Goal: Book appointment/travel/reservation

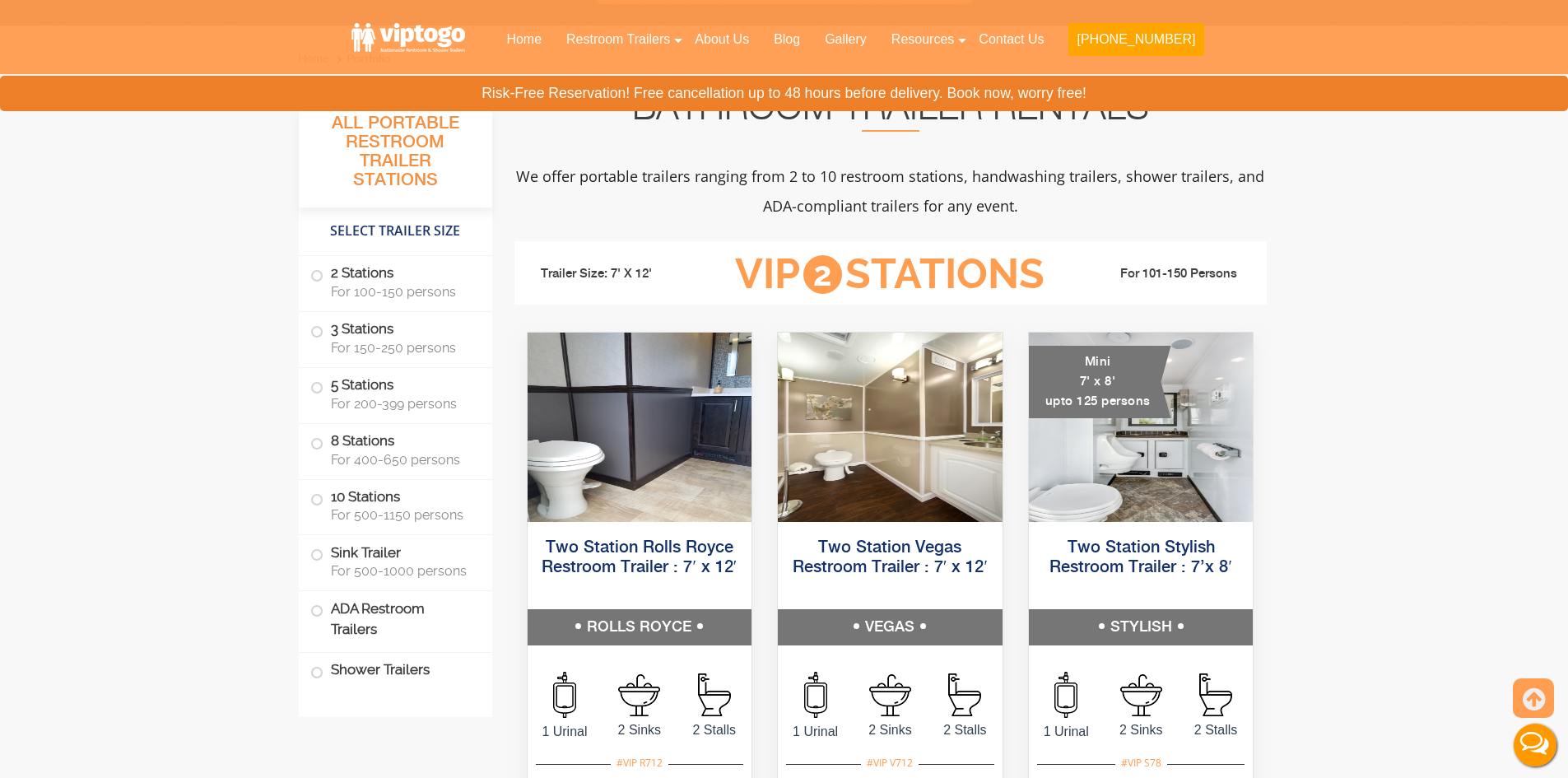
scroll to position [577, 0]
drag, startPoint x: 370, startPoint y: 574, endPoint x: 434, endPoint y: 546, distance: 69.9
click at [434, 546] on label "Sink Trailer For 500-1000 persons" at bounding box center [396, 559] width 170 height 51
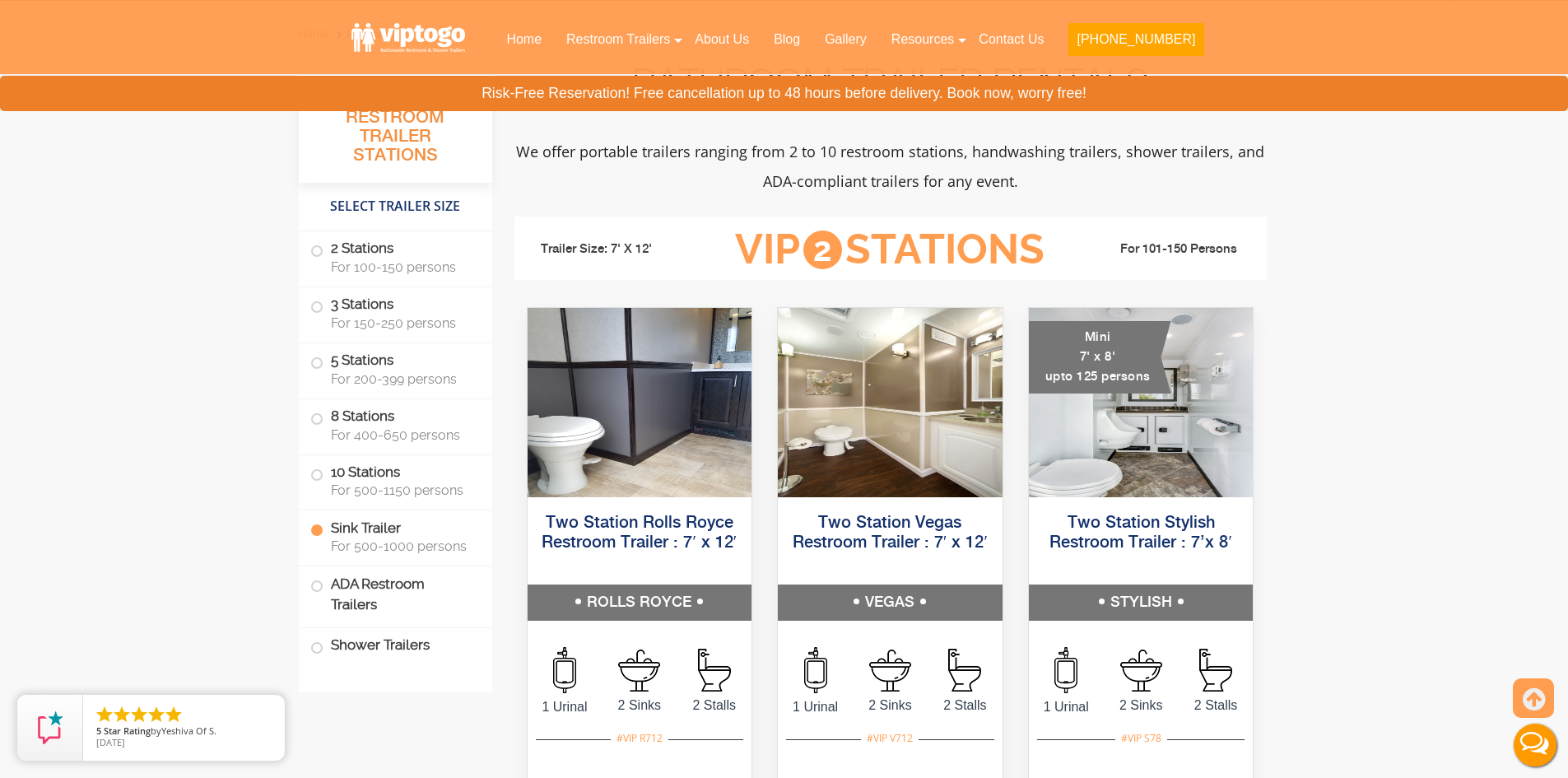
scroll to position [603, 0]
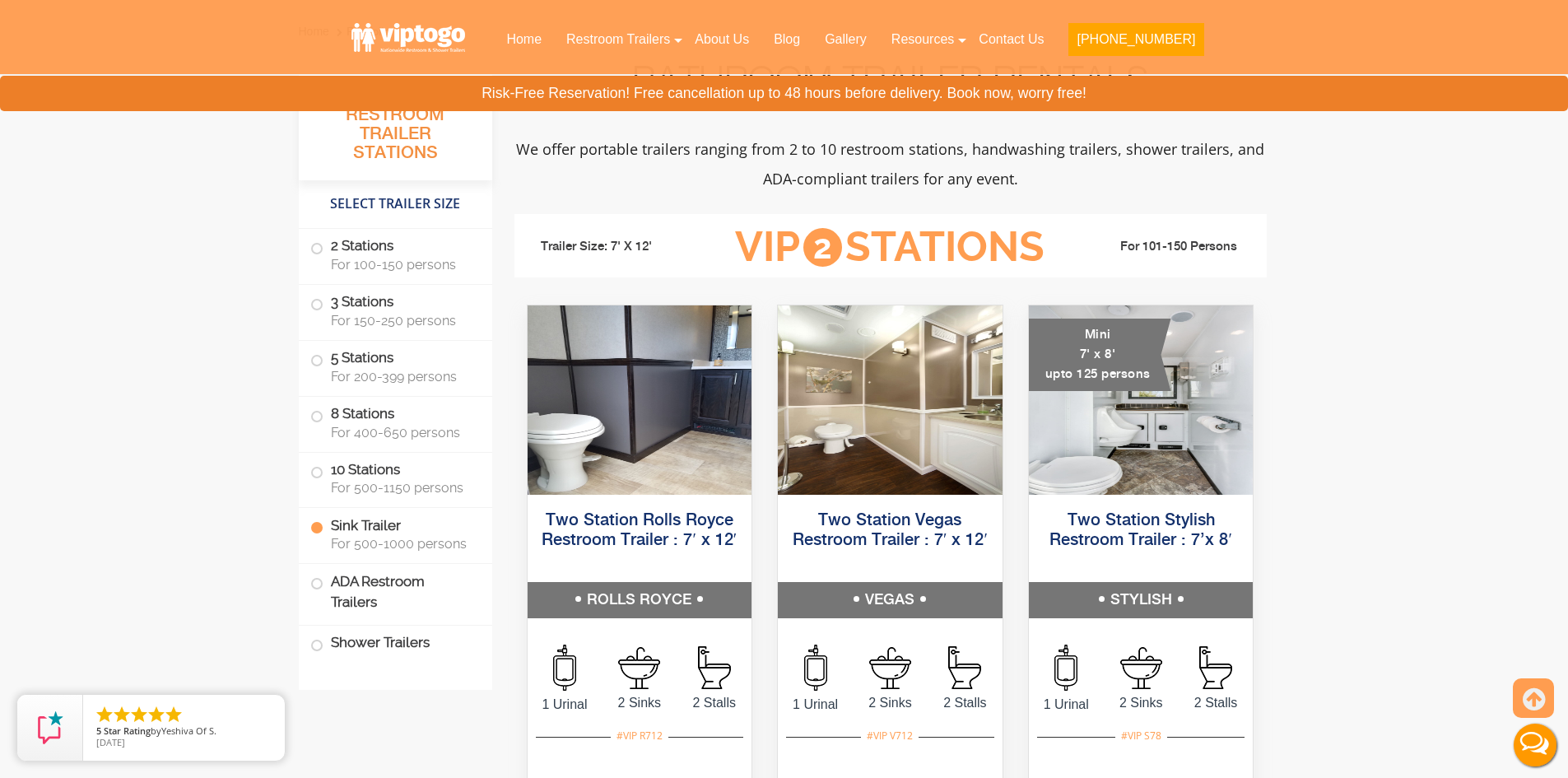
click at [441, 519] on label "Sink Trailer For 500-1000 persons" at bounding box center [396, 533] width 170 height 51
click at [429, 484] on span "For 500-1150 persons" at bounding box center [401, 488] width 141 height 15
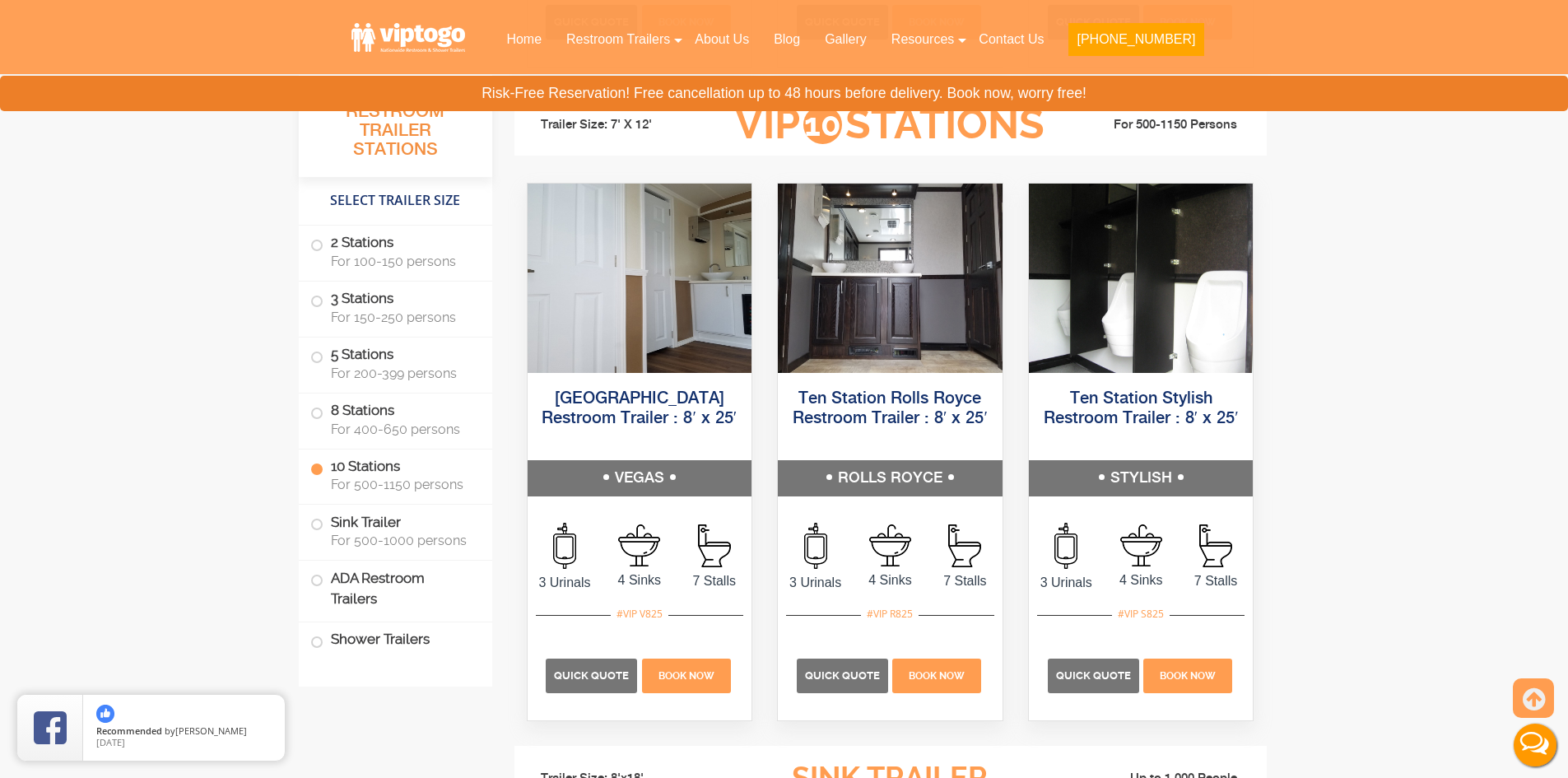
scroll to position [3801, 0]
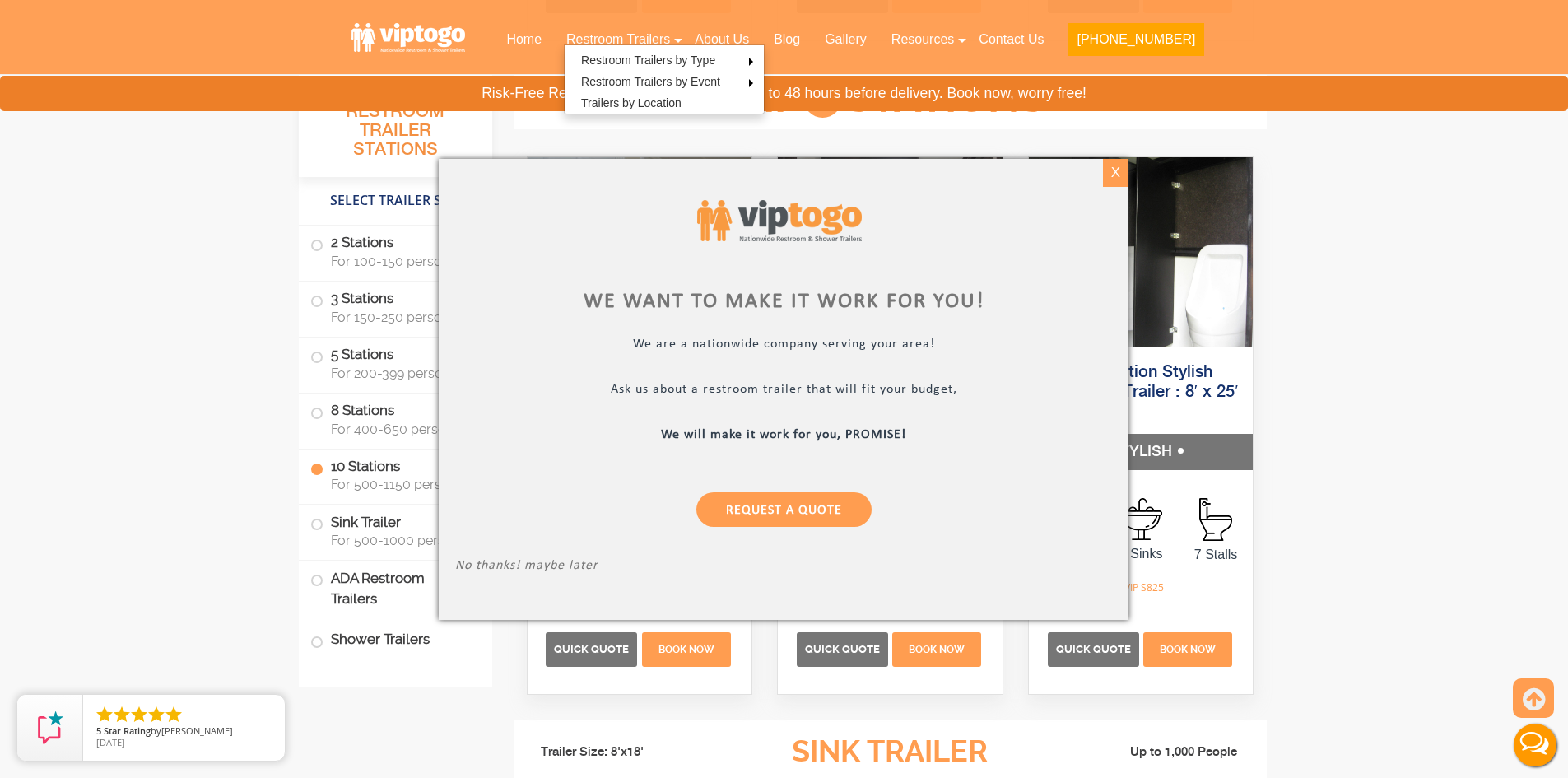
click at [1117, 180] on div "X" at bounding box center [1115, 172] width 25 height 28
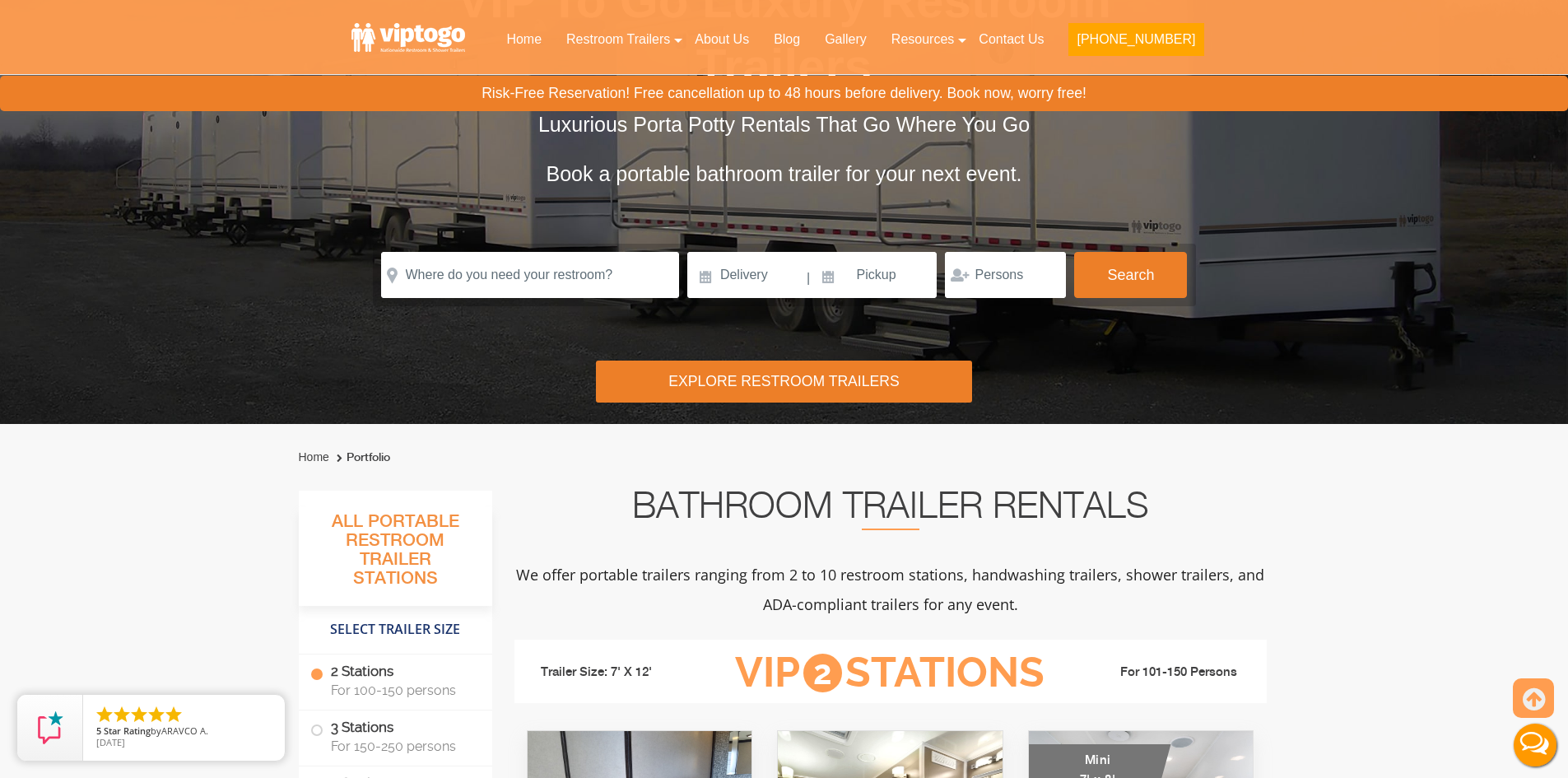
scroll to position [0, 0]
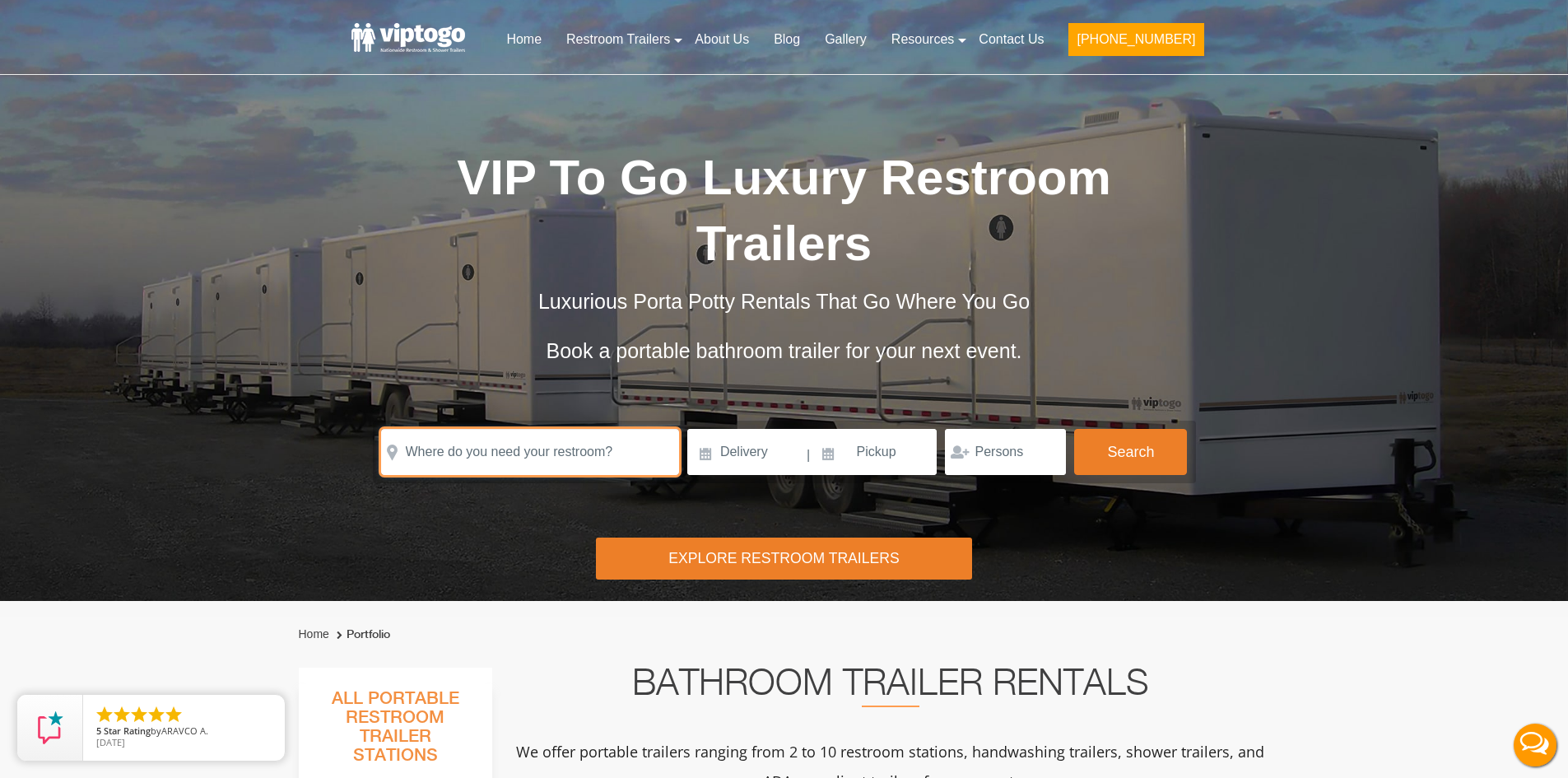
click at [459, 455] on input "text" at bounding box center [530, 452] width 298 height 46
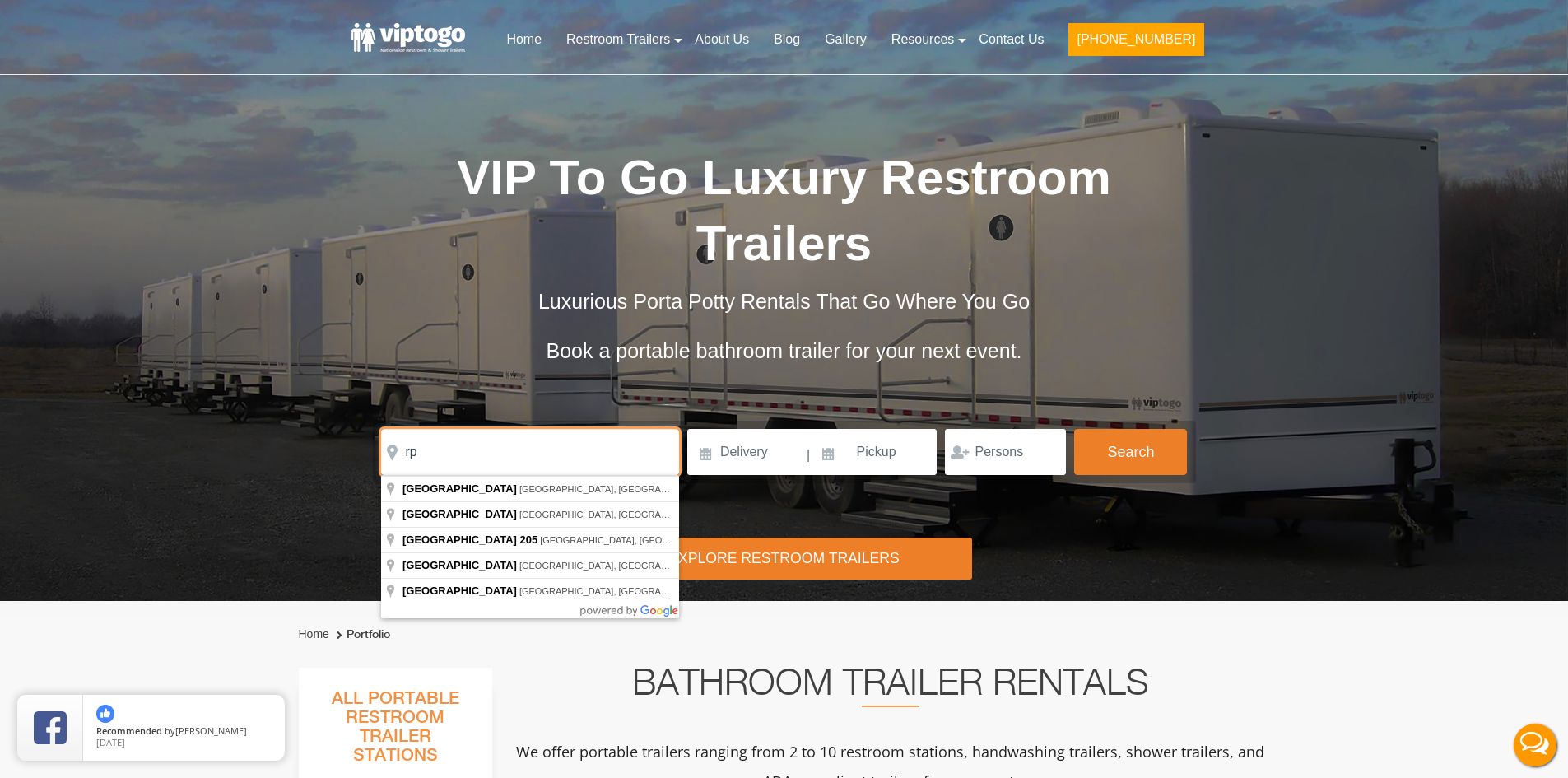
type input "r"
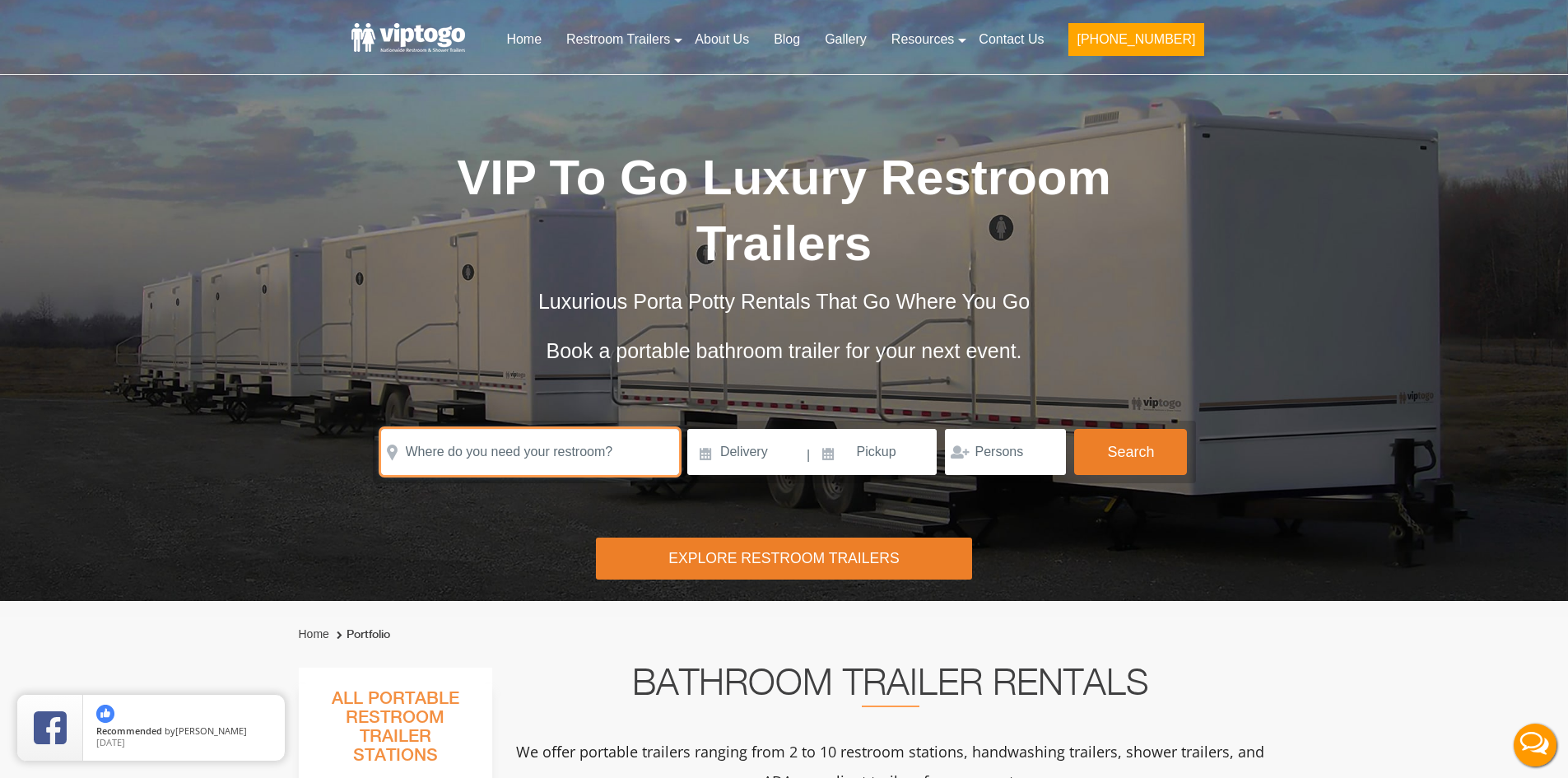
type input "o"
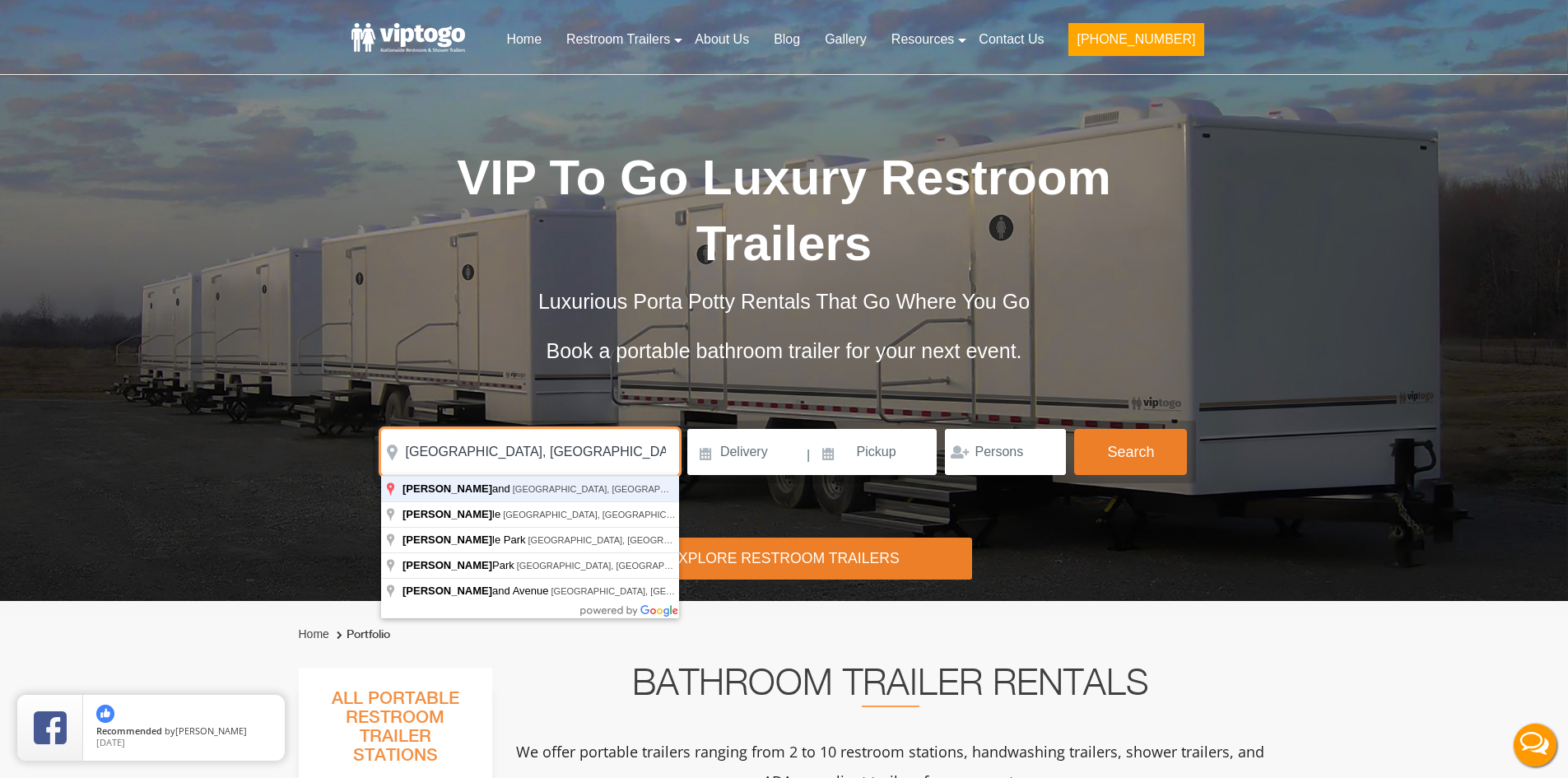
type input "[GEOGRAPHIC_DATA], [GEOGRAPHIC_DATA], [GEOGRAPHIC_DATA]"
click button "autobtn" at bounding box center [0, 0] width 0 height 0
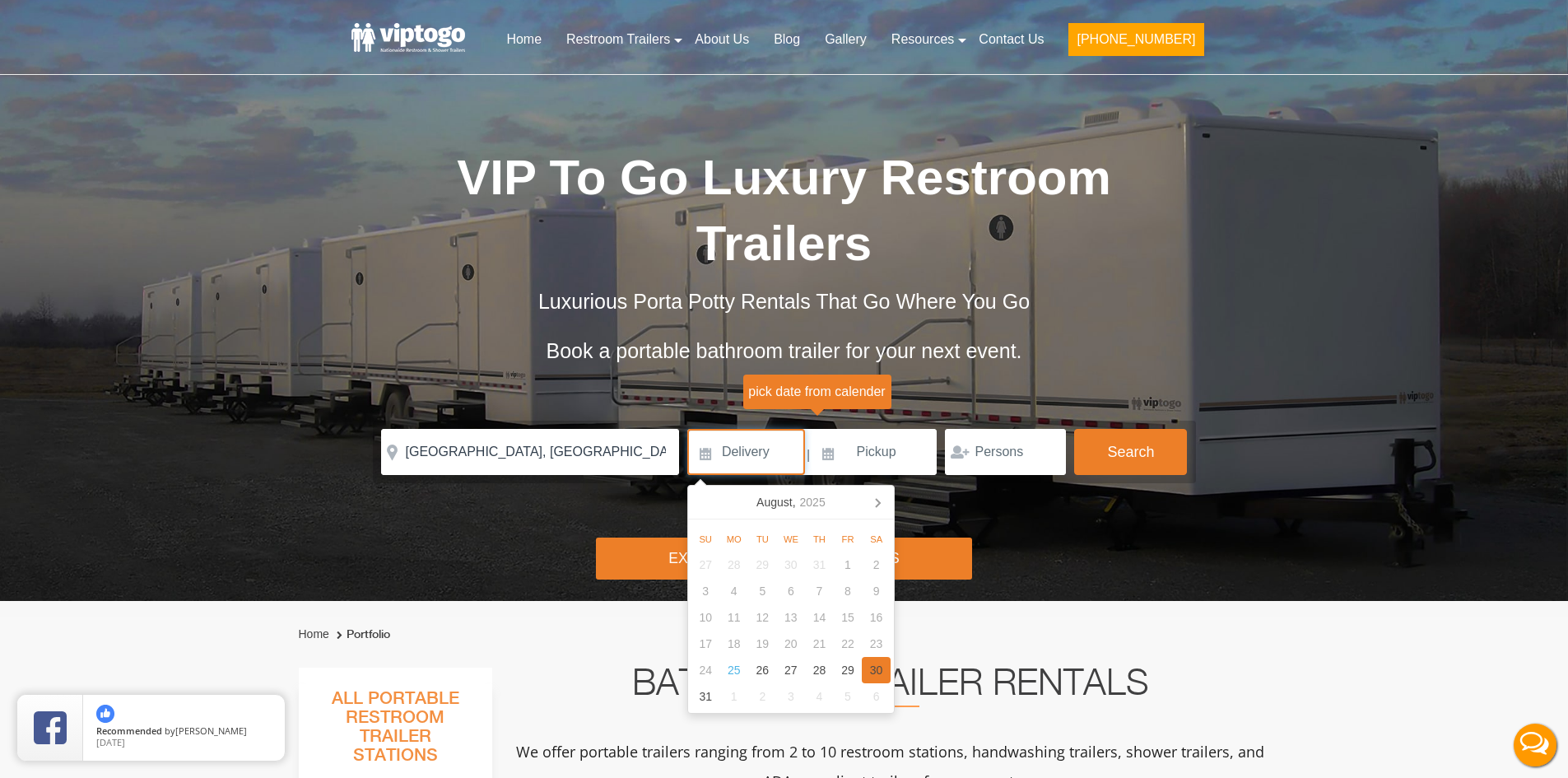
click at [877, 665] on div "30" at bounding box center [876, 670] width 29 height 26
type input "[DATE]"
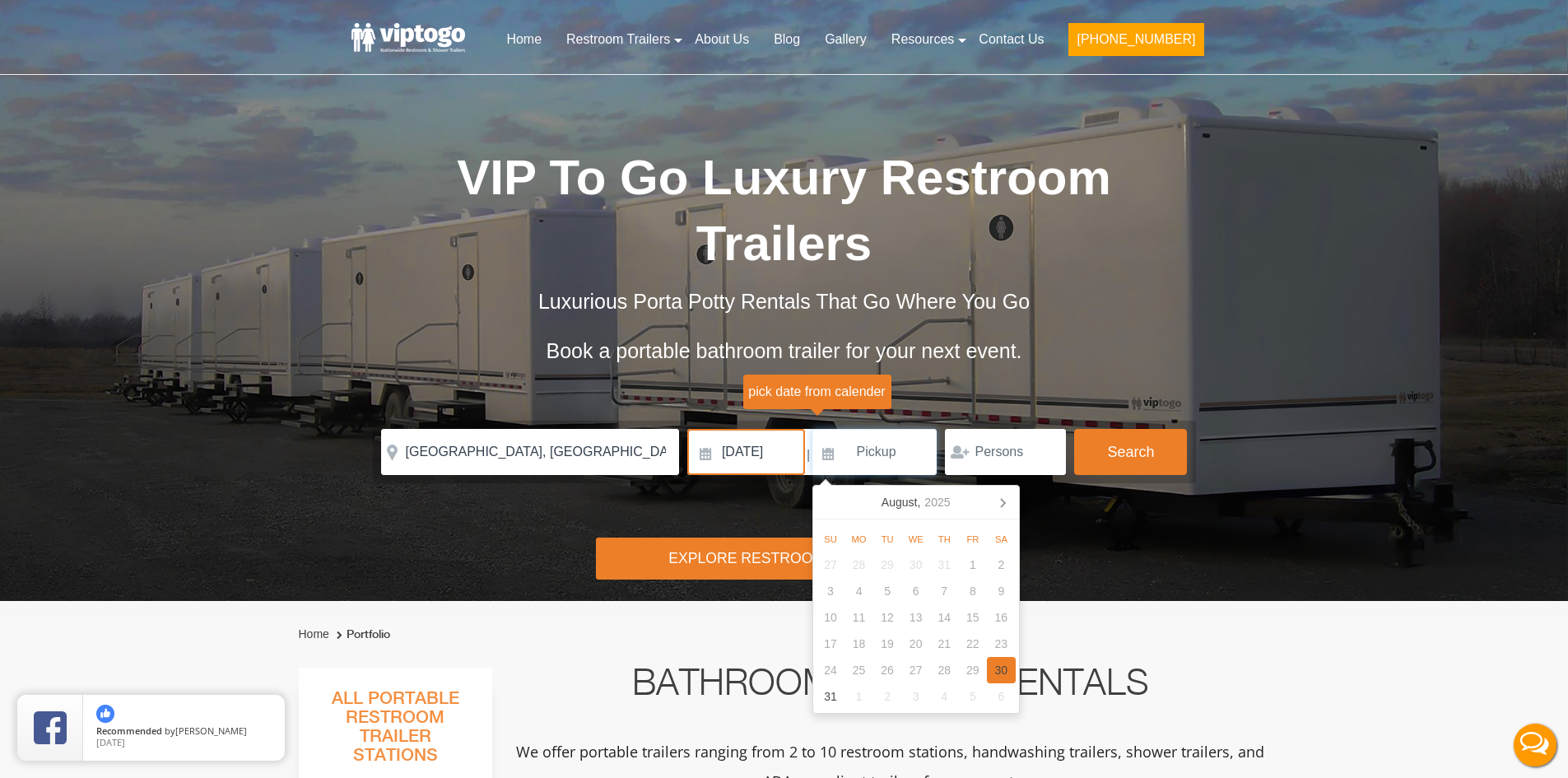
click at [1013, 670] on div "30" at bounding box center [1001, 670] width 29 height 26
type input "[DATE]"
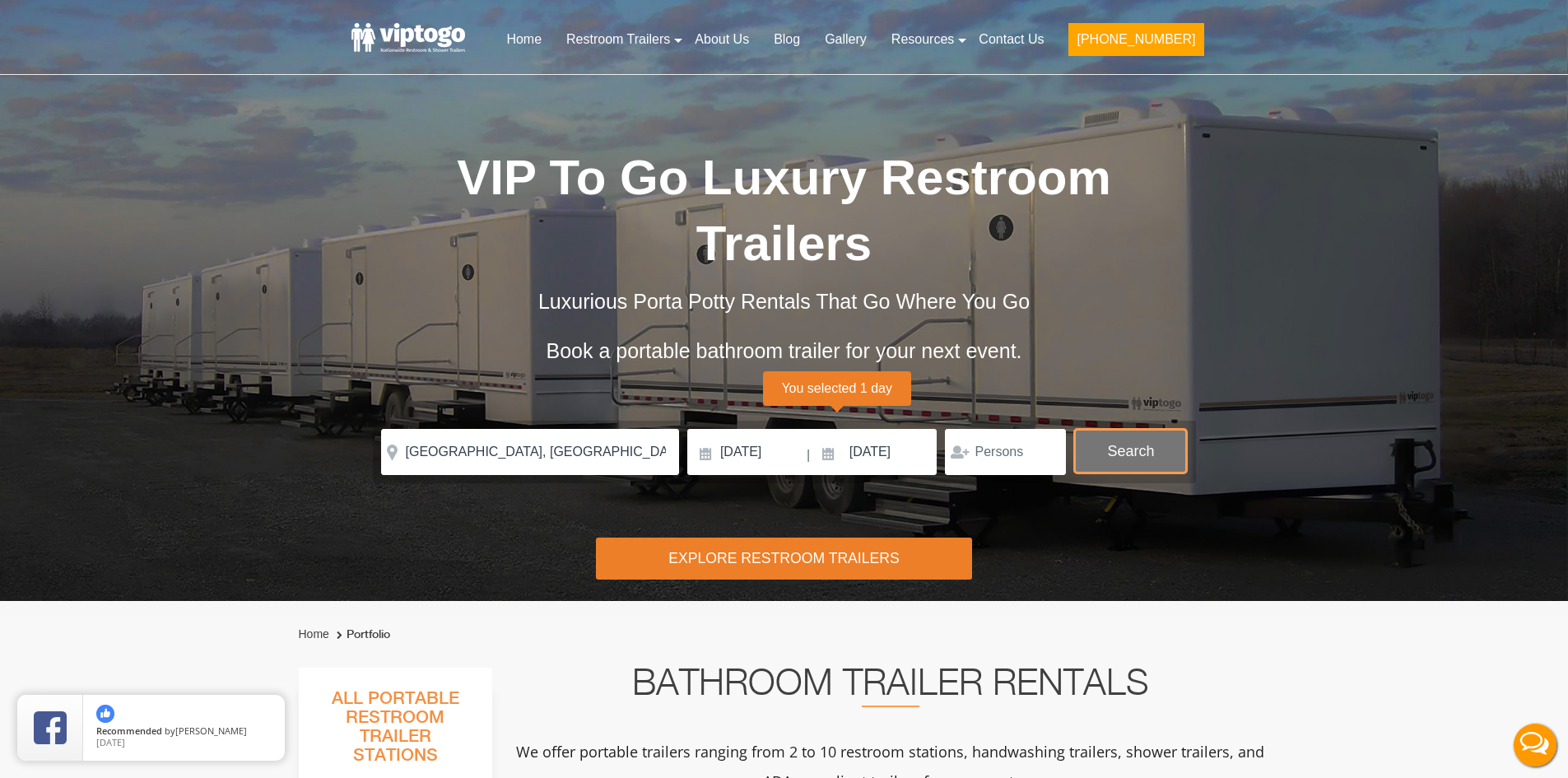
click at [1167, 444] on button "Search" at bounding box center [1131, 451] width 113 height 45
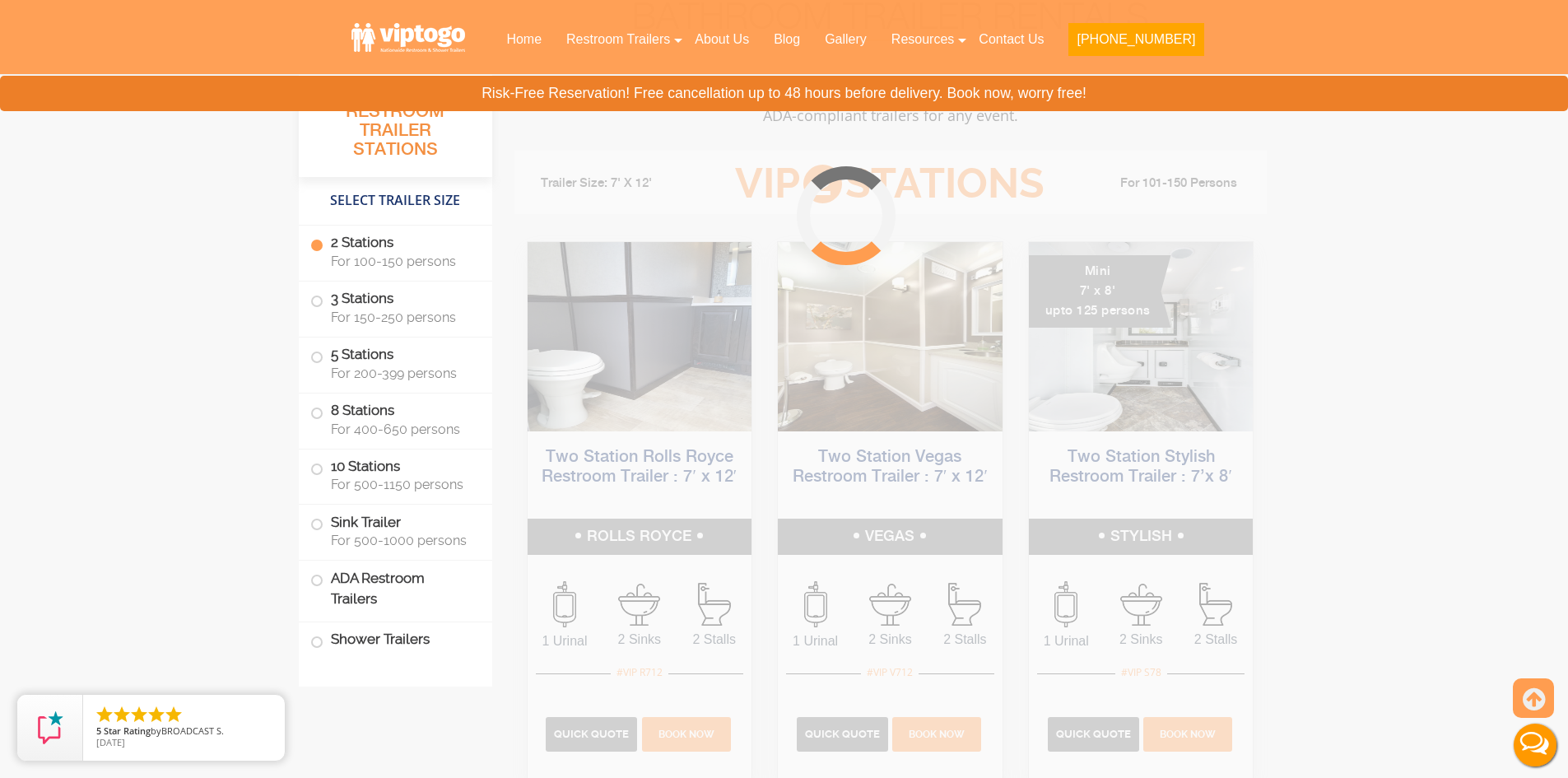
scroll to position [668, 0]
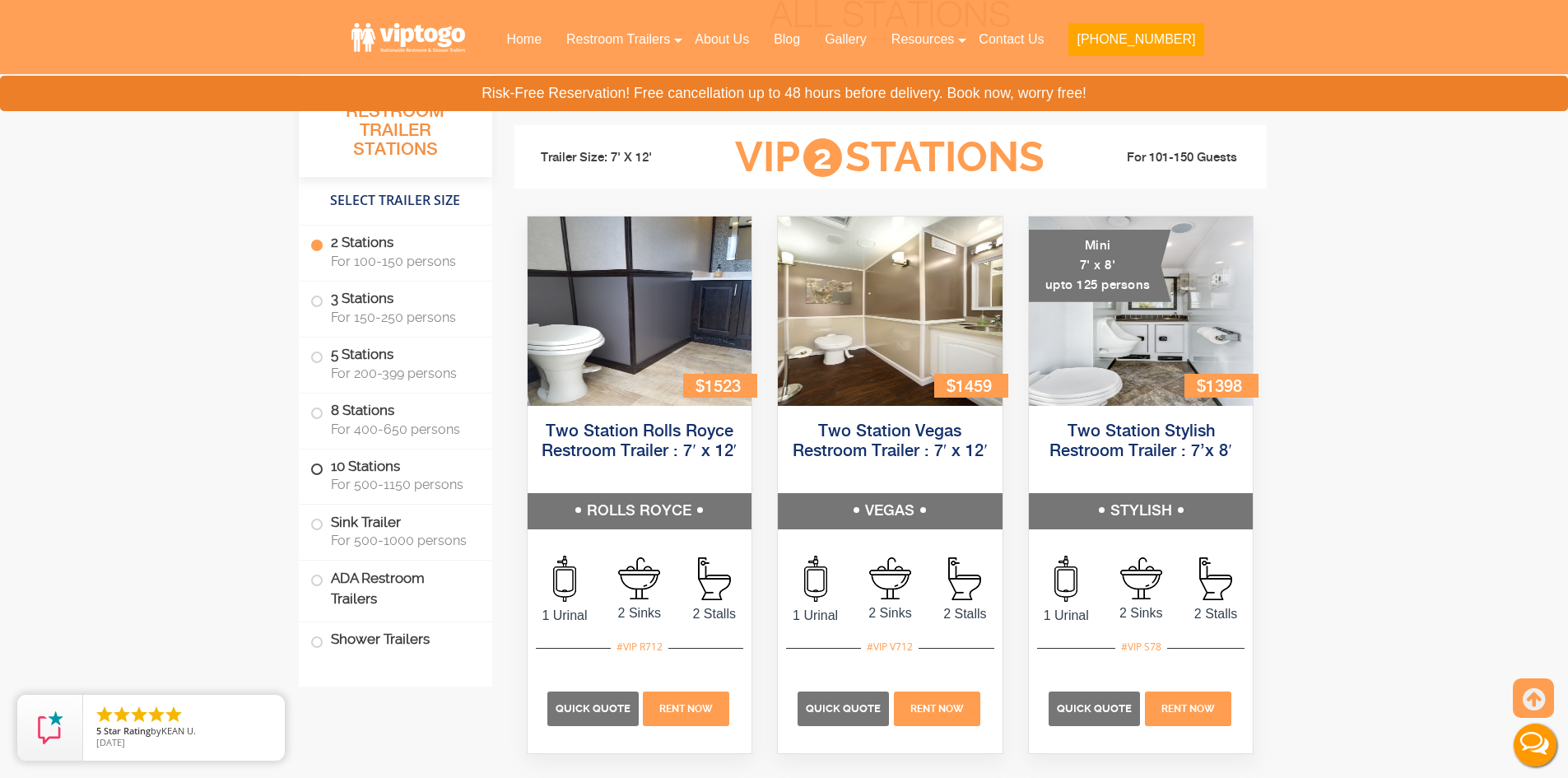
click at [384, 466] on label "10 Stations For 500-1150 persons" at bounding box center [396, 475] width 170 height 51
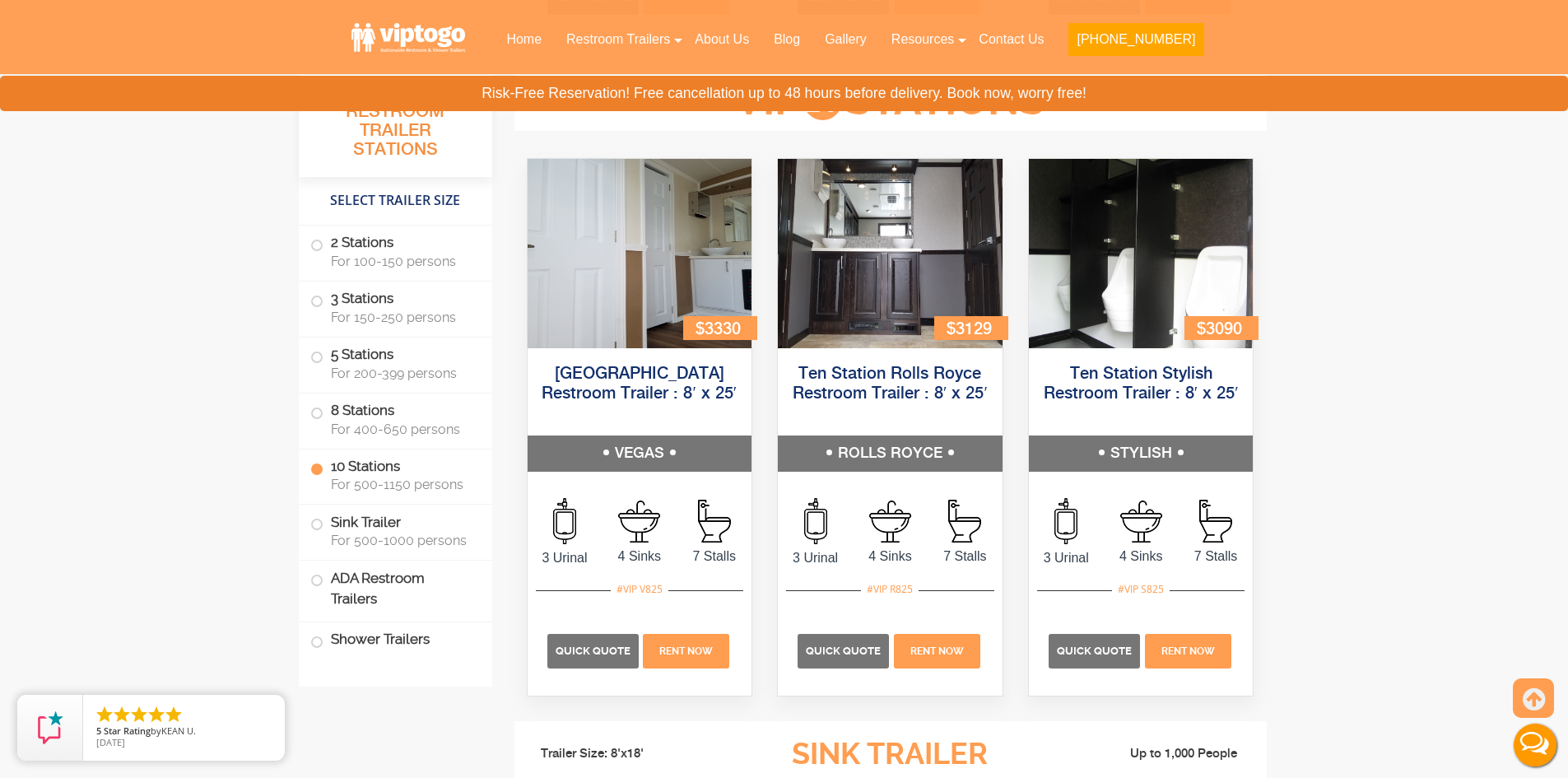
scroll to position [3776, 0]
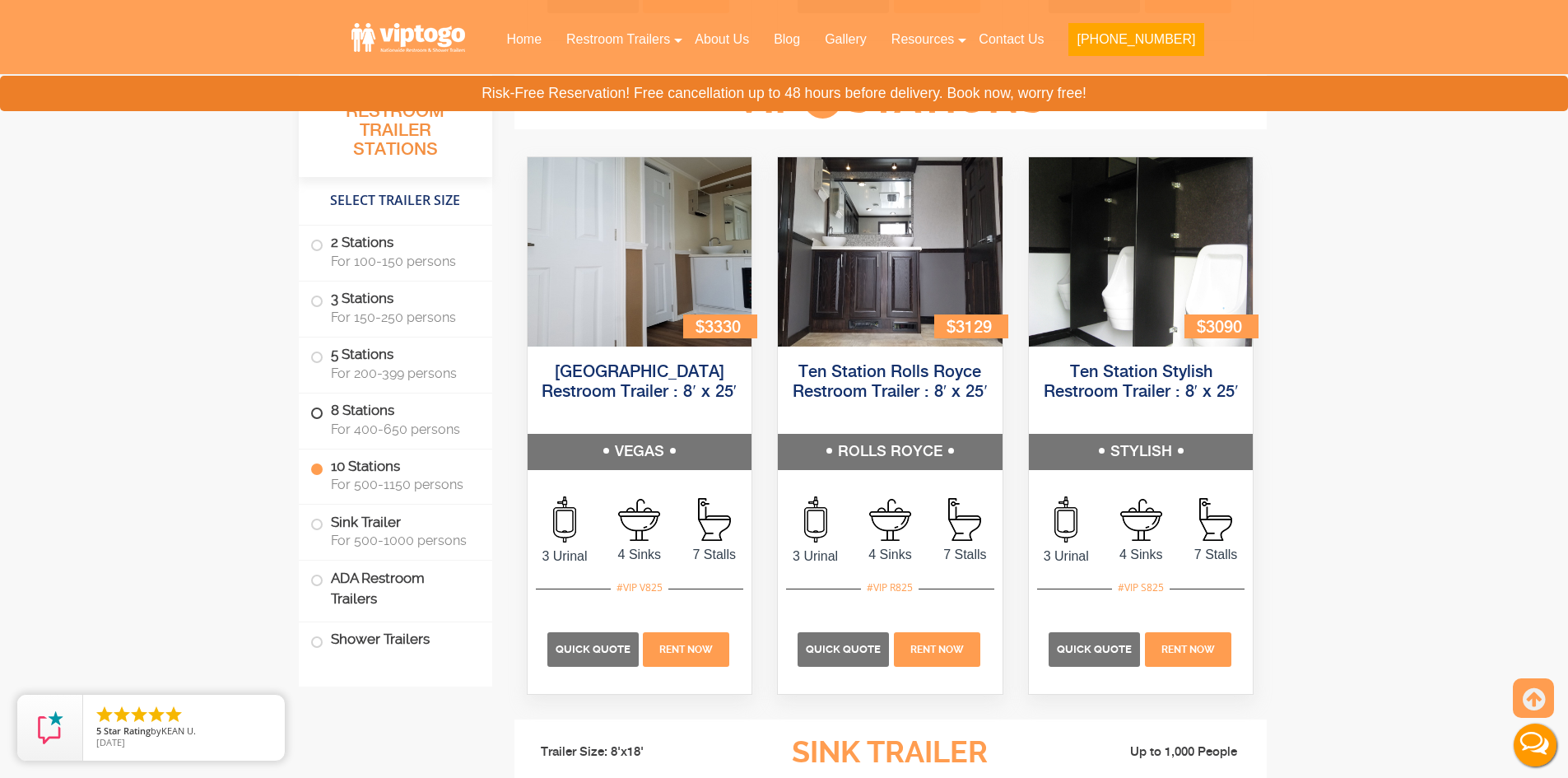
click at [389, 415] on label "8 Stations For 400-650 persons" at bounding box center [396, 419] width 170 height 51
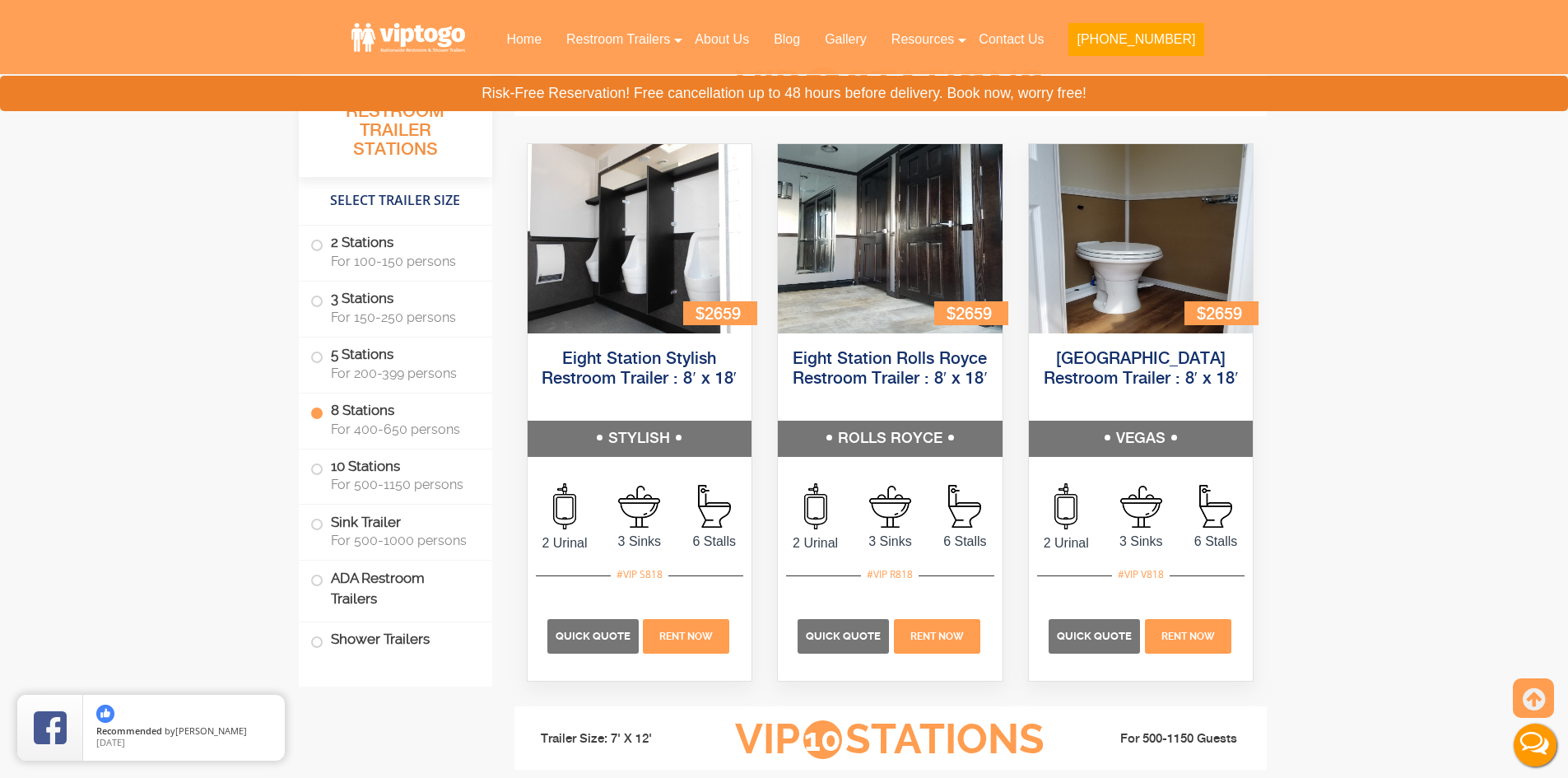
scroll to position [3123, 0]
